Goal: Task Accomplishment & Management: Manage account settings

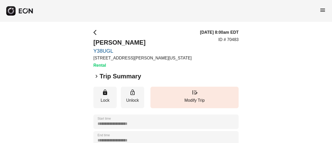
click at [114, 17] on div "menu" at bounding box center [166, 11] width 332 height 22
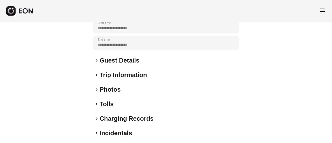
scroll to position [104, 0]
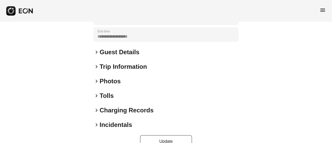
click at [122, 51] on h2 "Guest Details" at bounding box center [120, 52] width 40 height 8
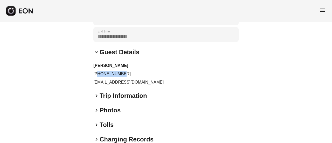
drag, startPoint x: 98, startPoint y: 76, endPoint x: 117, endPoint y: 68, distance: 20.1
click at [122, 72] on p "+19292477555" at bounding box center [165, 74] width 145 height 6
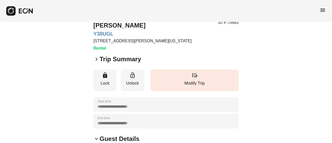
scroll to position [0, 0]
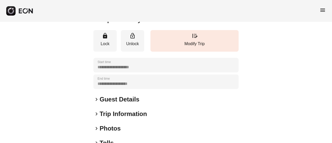
scroll to position [78, 0]
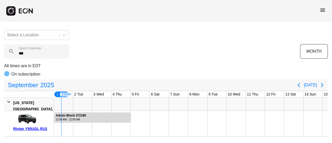
scroll to position [0, 0]
drag, startPoint x: 20, startPoint y: 130, endPoint x: 0, endPoint y: 149, distance: 28.0
click at [0, 137] on html "menu Select a Location *** Search calendar MONTH All times are in EDT On subscr…" at bounding box center [166, 68] width 332 height 137
drag, startPoint x: 14, startPoint y: 80, endPoint x: 46, endPoint y: 78, distance: 32.2
click at [46, 78] on div "All times are in EDT On subscription September 2025 Today 9:26 AM 1 Mon Monday,…" at bounding box center [165, 100] width 323 height 74
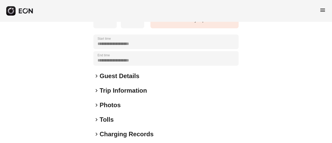
scroll to position [130, 0]
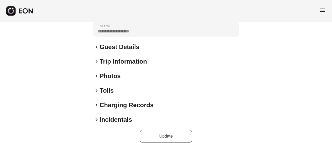
drag, startPoint x: 109, startPoint y: 40, endPoint x: 107, endPoint y: 44, distance: 4.3
click at [108, 44] on div "**********" at bounding box center [165, 21] width 145 height 243
click at [105, 46] on h2 "Guest Details" at bounding box center [120, 47] width 40 height 8
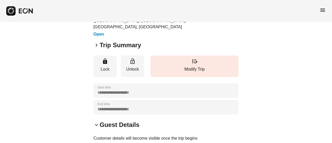
scroll to position [0, 0]
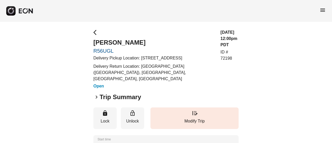
click at [107, 52] on link "R56UGL" at bounding box center [153, 51] width 121 height 6
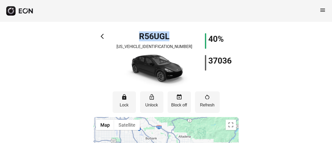
drag, startPoint x: 134, startPoint y: 36, endPoint x: 170, endPoint y: 34, distance: 35.8
click at [170, 34] on div "R56UGL 7SAYGDEE0PA187505" at bounding box center [154, 60] width 73 height 55
copy h1 "R56UGL"
click at [104, 35] on span "arrow_back_ios" at bounding box center [104, 36] width 6 height 6
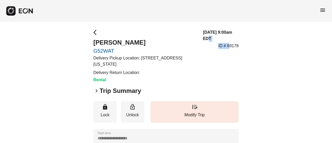
drag, startPoint x: 229, startPoint y: 46, endPoint x: 260, endPoint y: 30, distance: 34.9
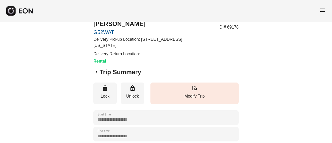
scroll to position [26, 0]
